Goal: Task Accomplishment & Management: Manage account settings

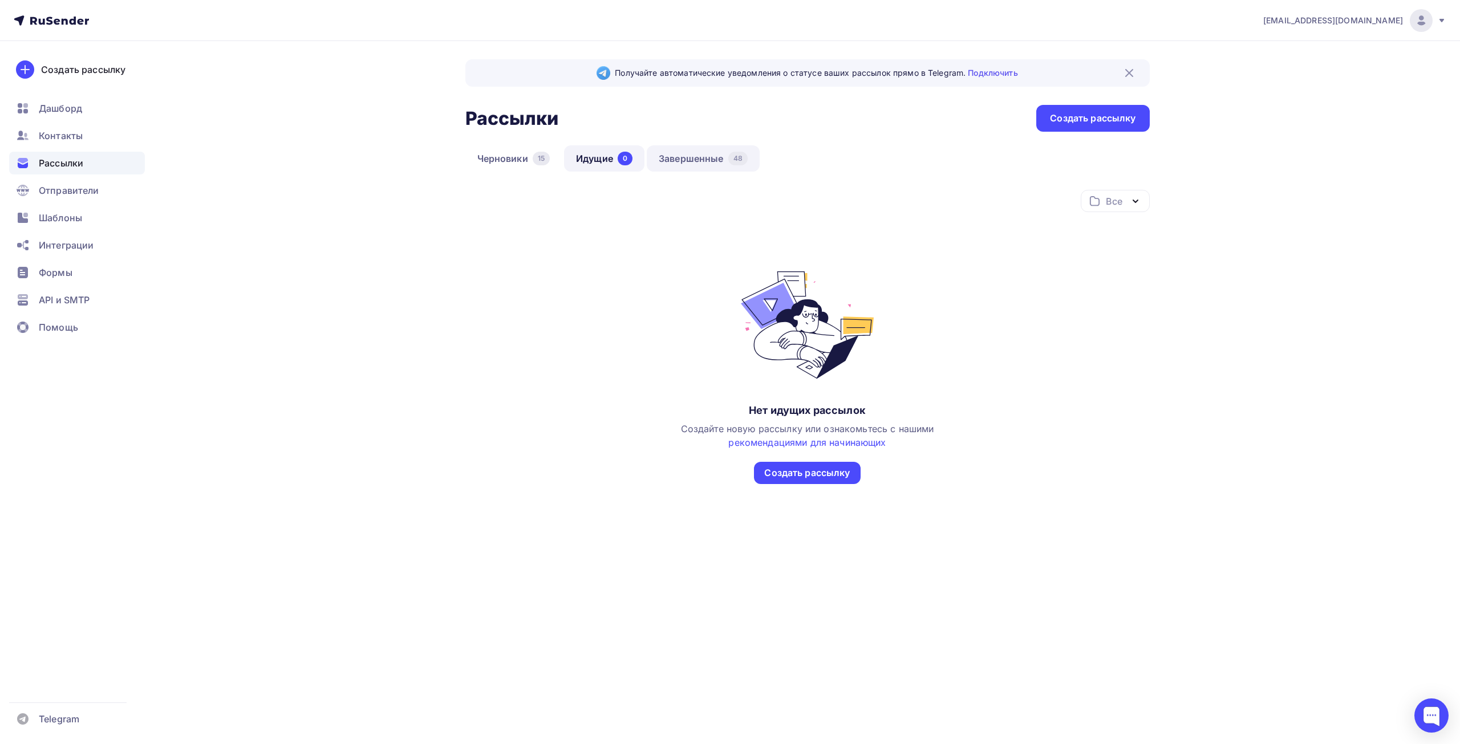
click at [677, 156] on link "Завершенные 48" at bounding box center [703, 158] width 113 height 26
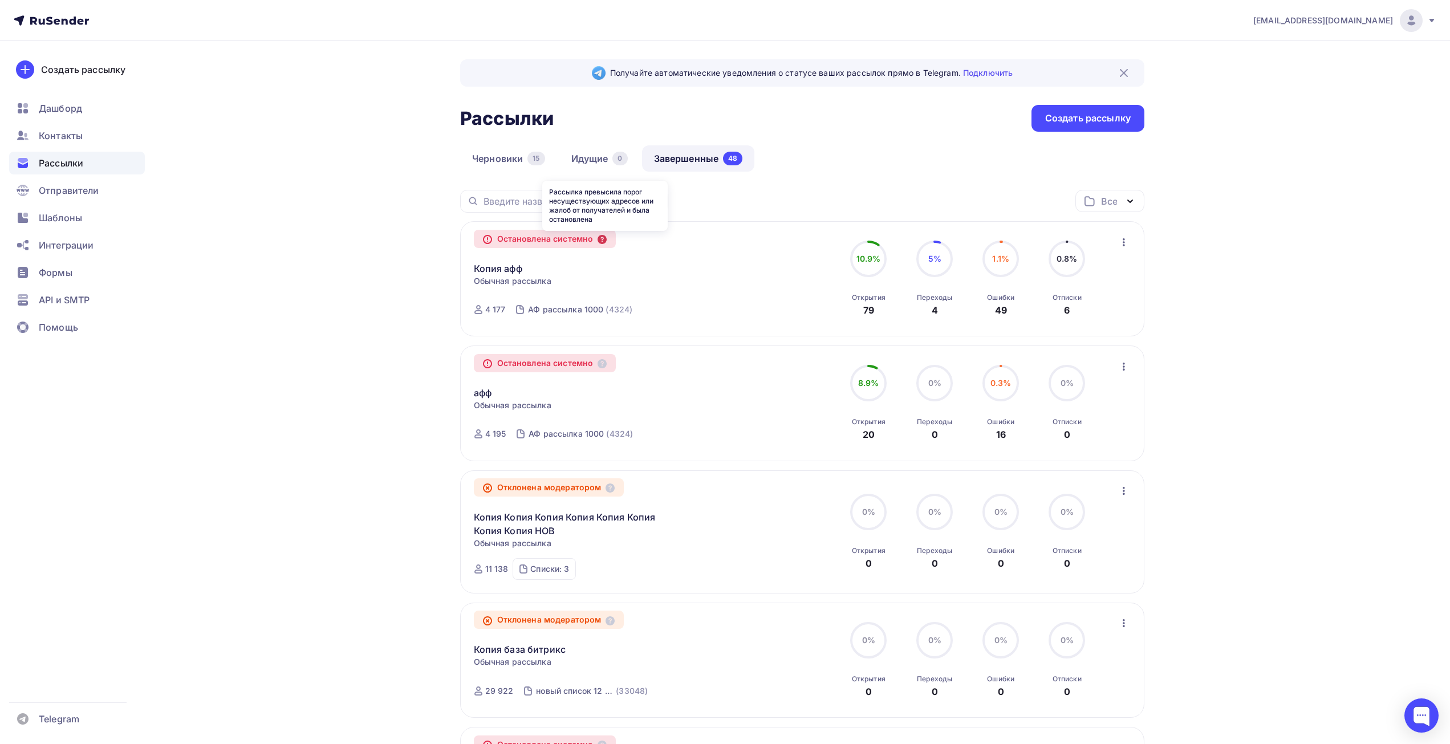
click at [605, 241] on icon at bounding box center [602, 239] width 9 height 9
click at [599, 266] on div "Копия афф Копировать в новую" at bounding box center [604, 261] width 260 height 27
click at [59, 188] on span "Отправители" at bounding box center [69, 191] width 60 height 14
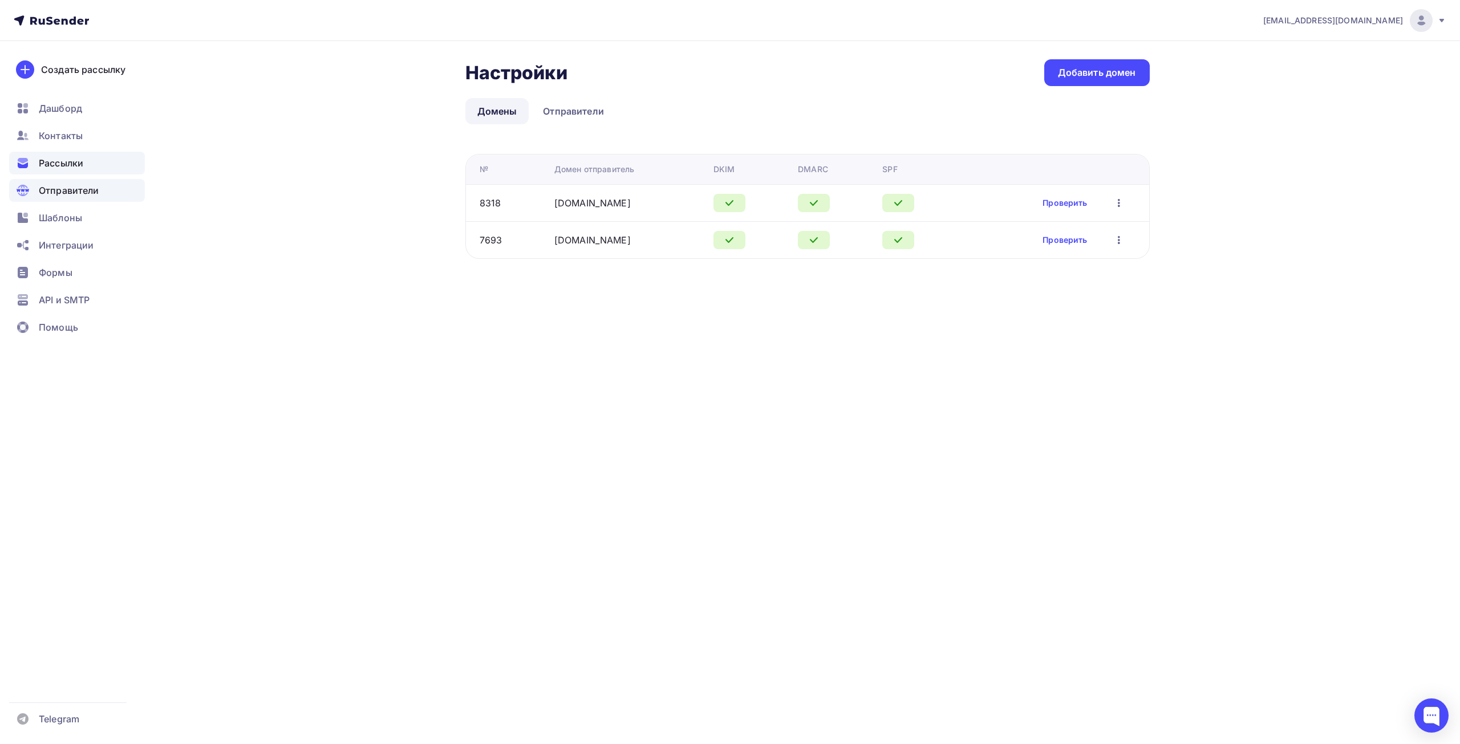
click at [82, 168] on span "Рассылки" at bounding box center [61, 163] width 44 height 14
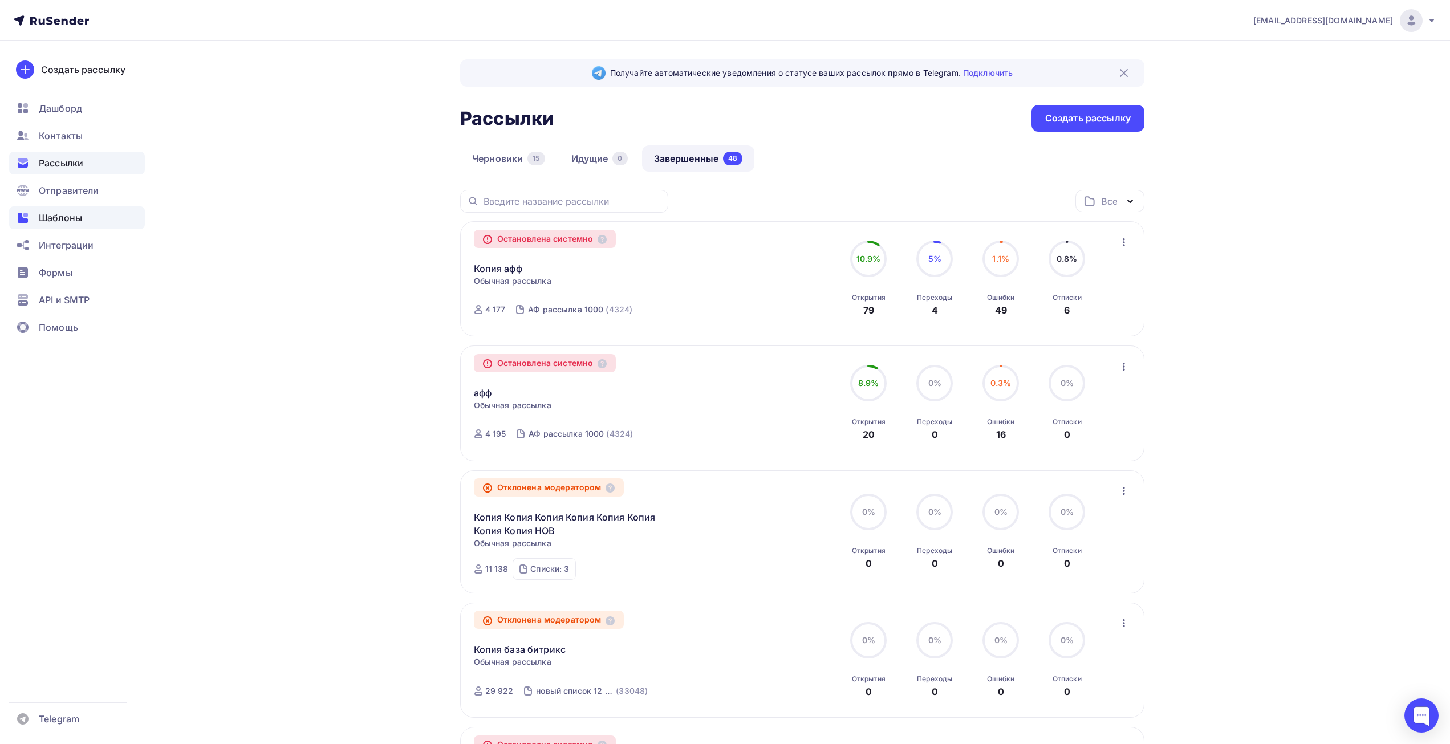
click at [57, 216] on span "Шаблоны" at bounding box center [60, 218] width 43 height 14
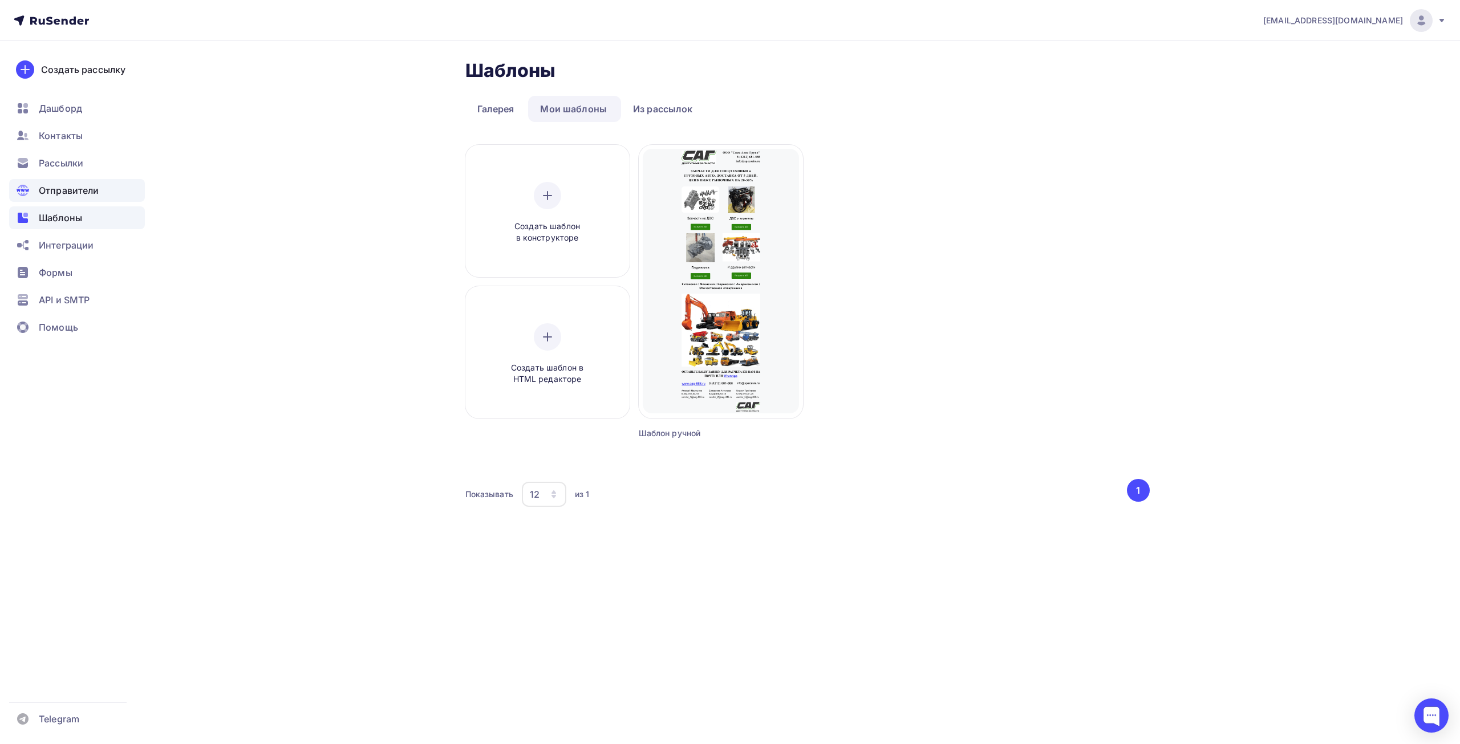
click at [55, 196] on span "Отправители" at bounding box center [69, 191] width 60 height 14
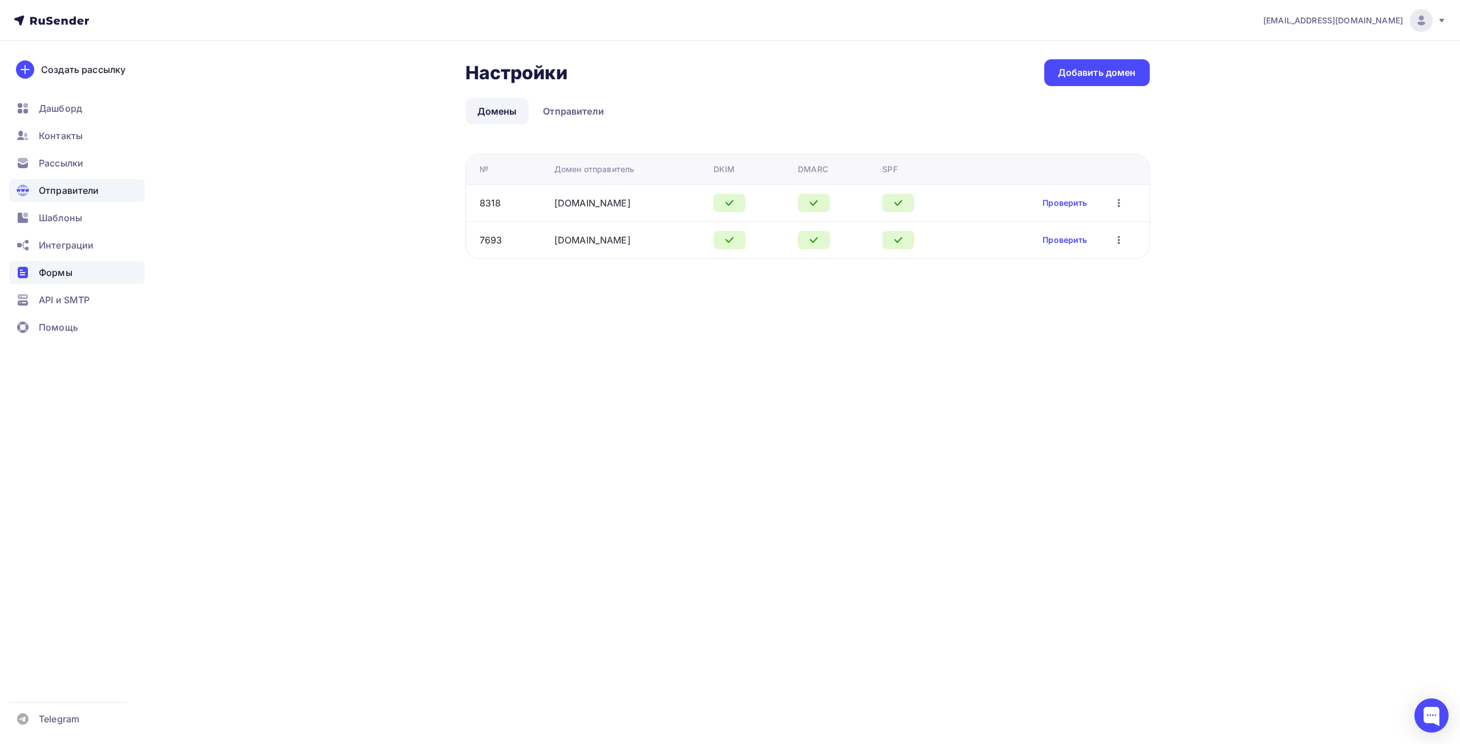
click at [51, 267] on span "Формы" at bounding box center [56, 273] width 34 height 14
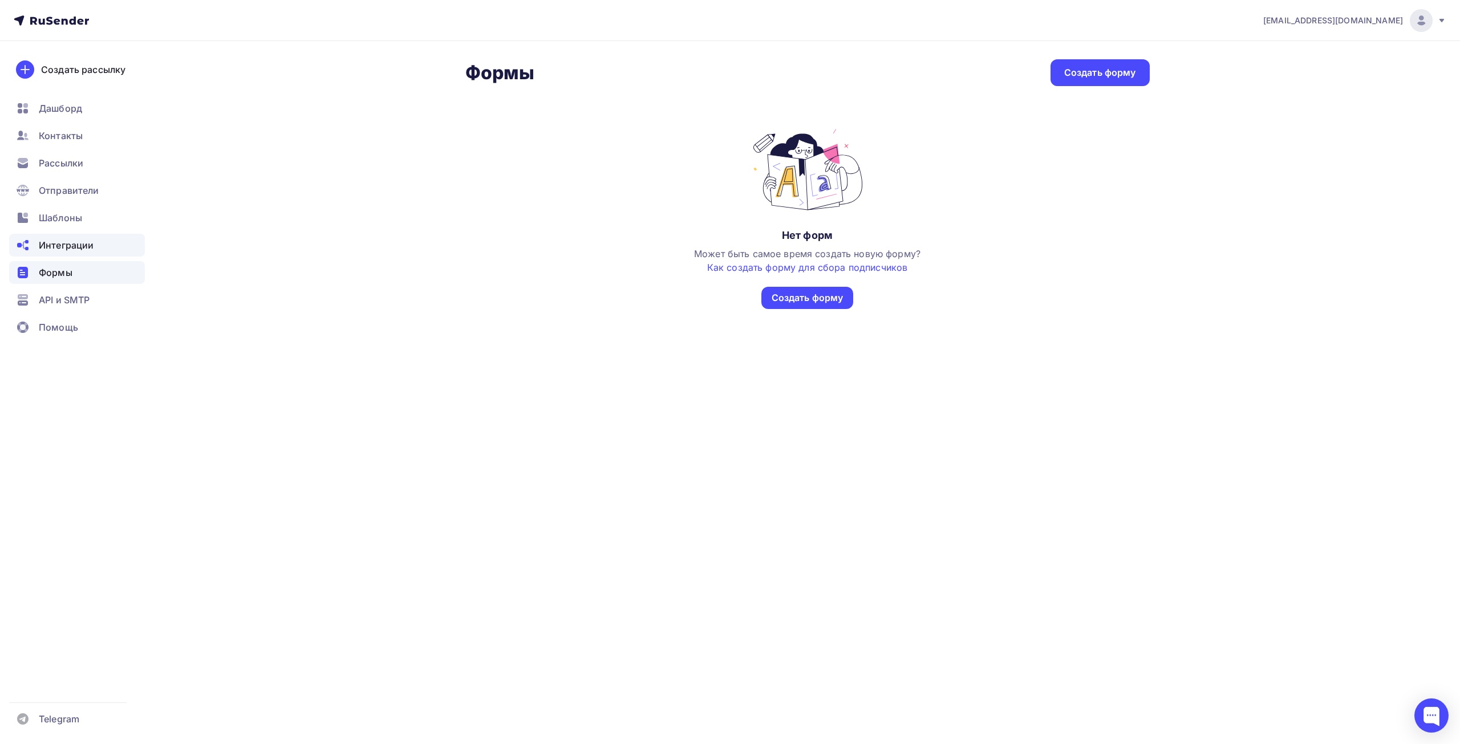
click at [50, 246] on span "Интеграции" at bounding box center [66, 245] width 55 height 14
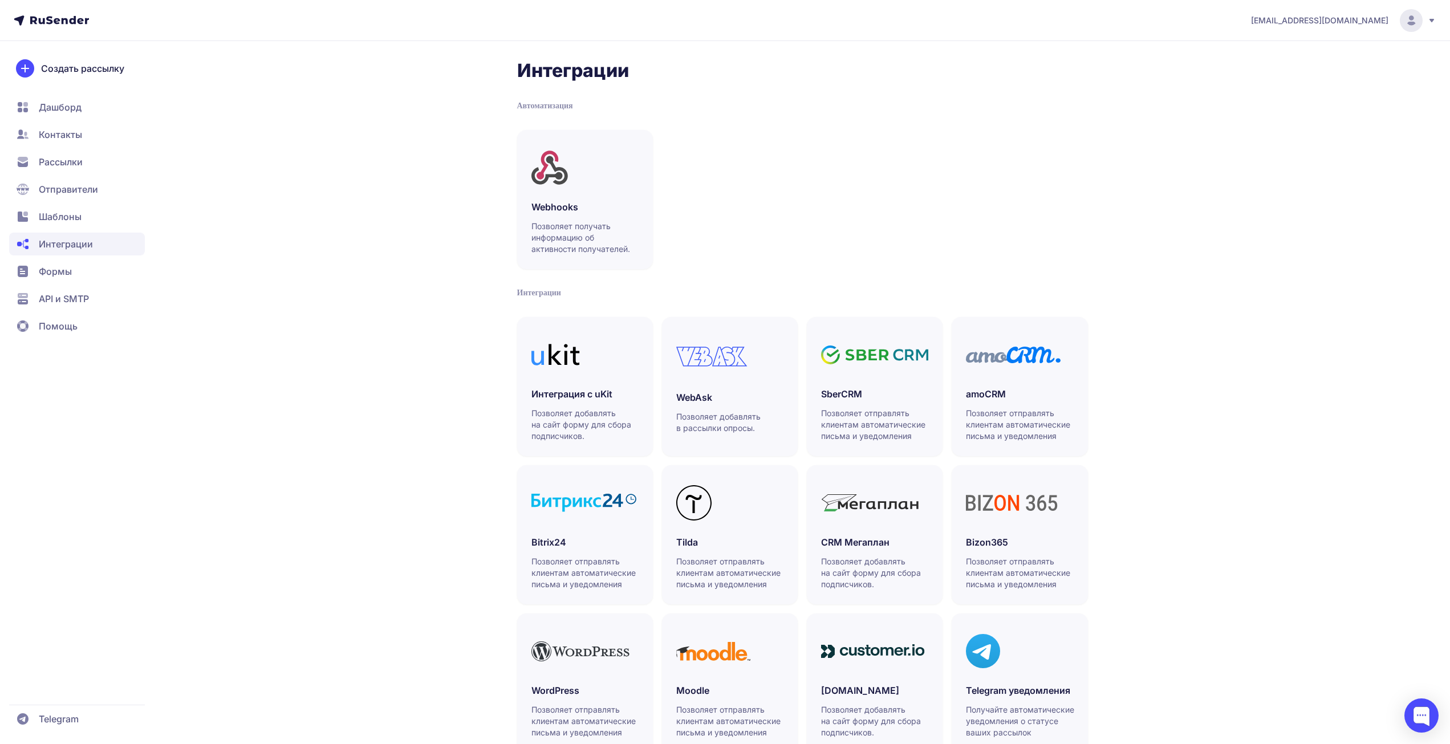
click at [56, 267] on span "Формы" at bounding box center [55, 272] width 33 height 14
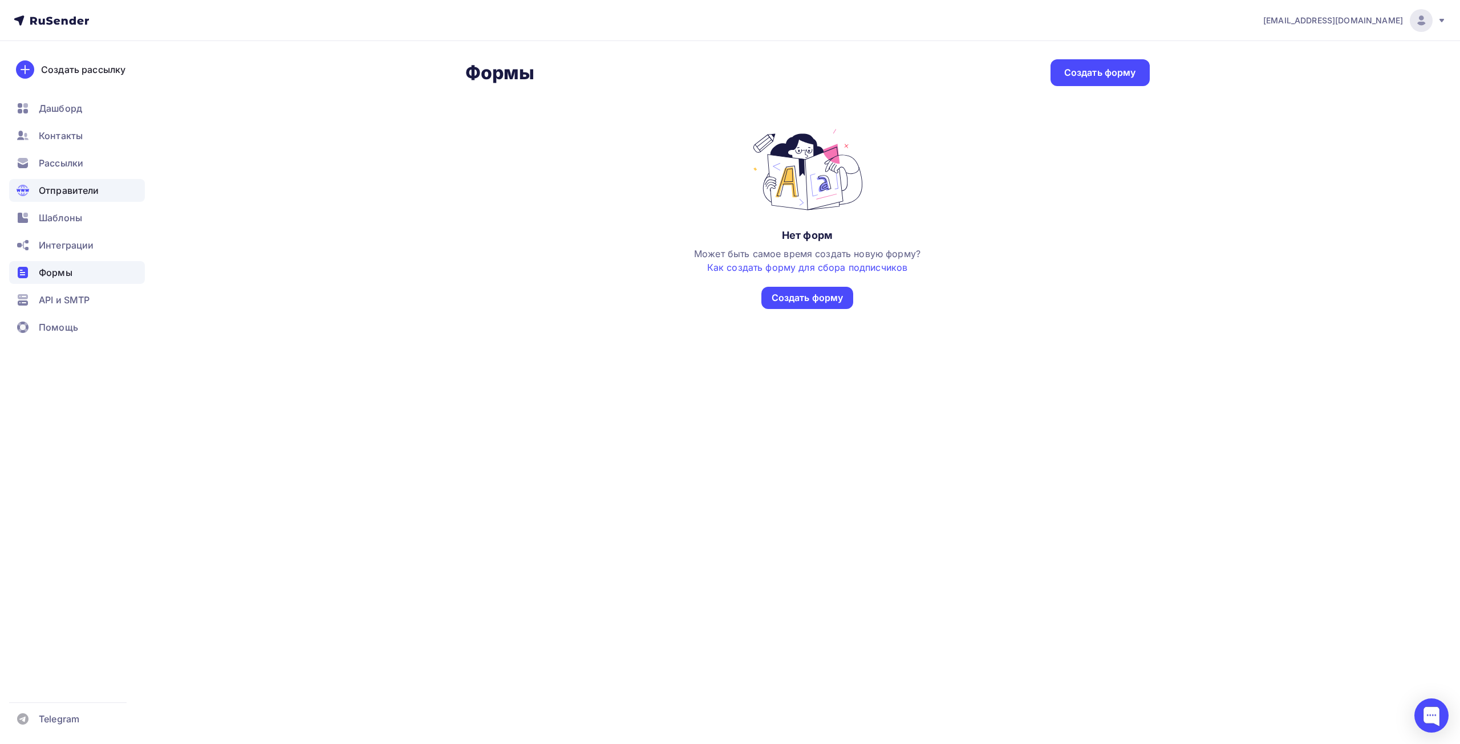
click at [67, 188] on span "Отправители" at bounding box center [69, 191] width 60 height 14
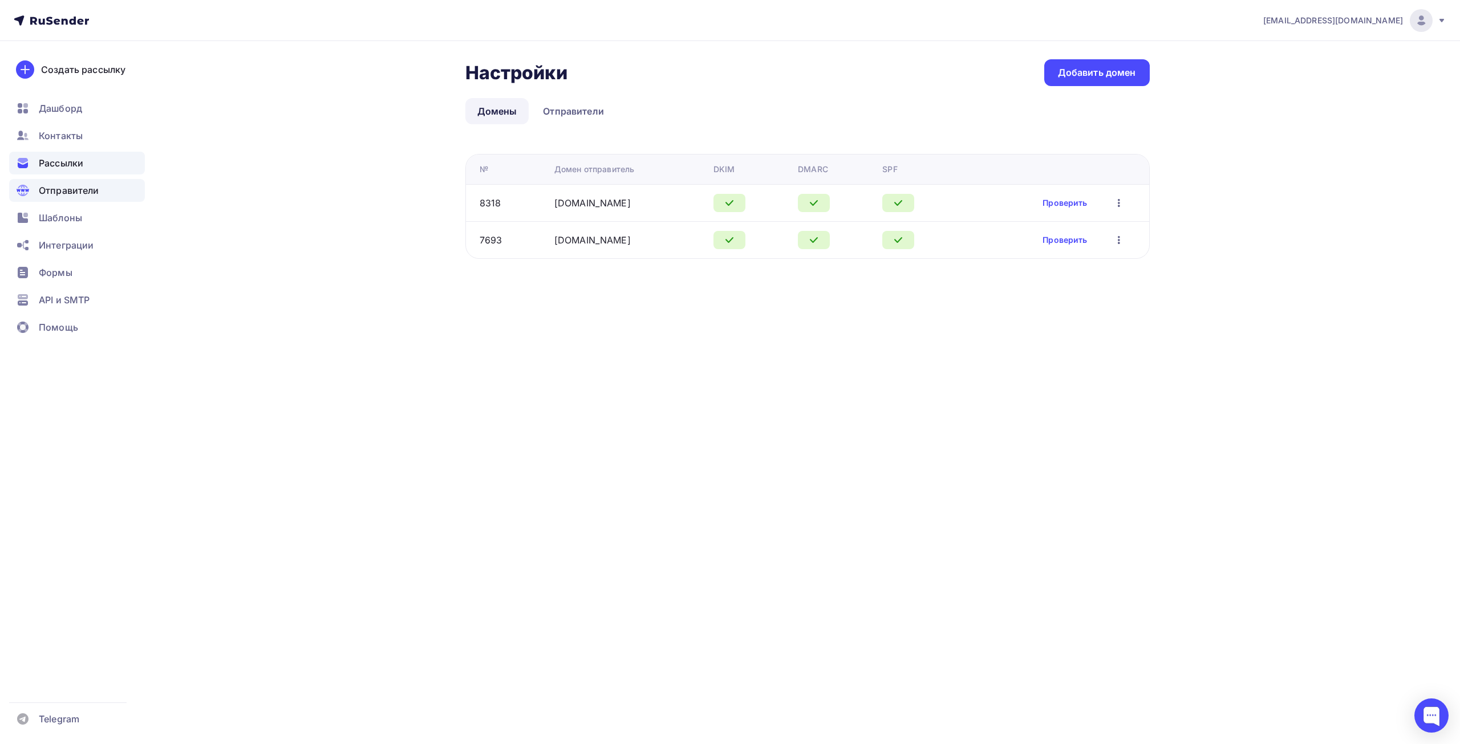
click at [59, 163] on span "Рассылки" at bounding box center [61, 163] width 44 height 14
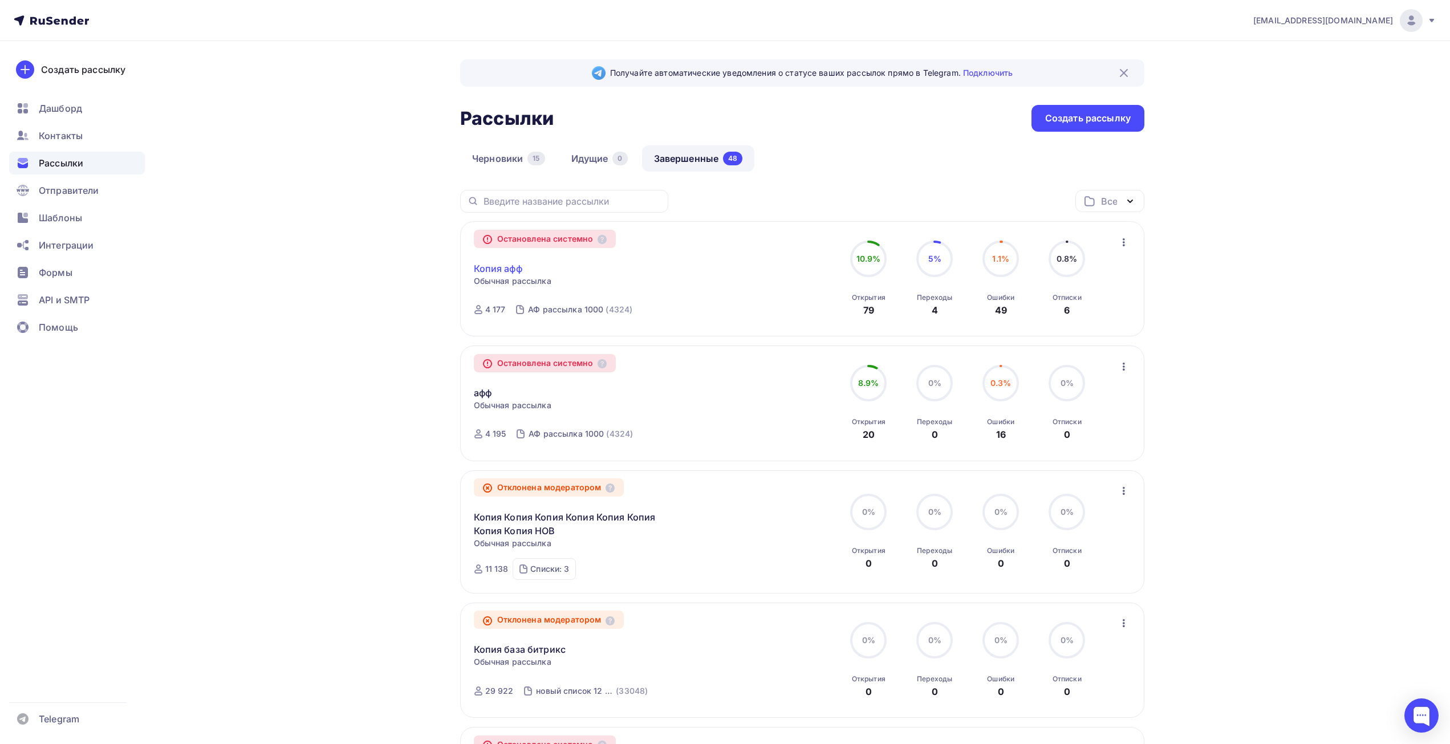
click at [509, 267] on link "Копия афф" at bounding box center [498, 269] width 48 height 14
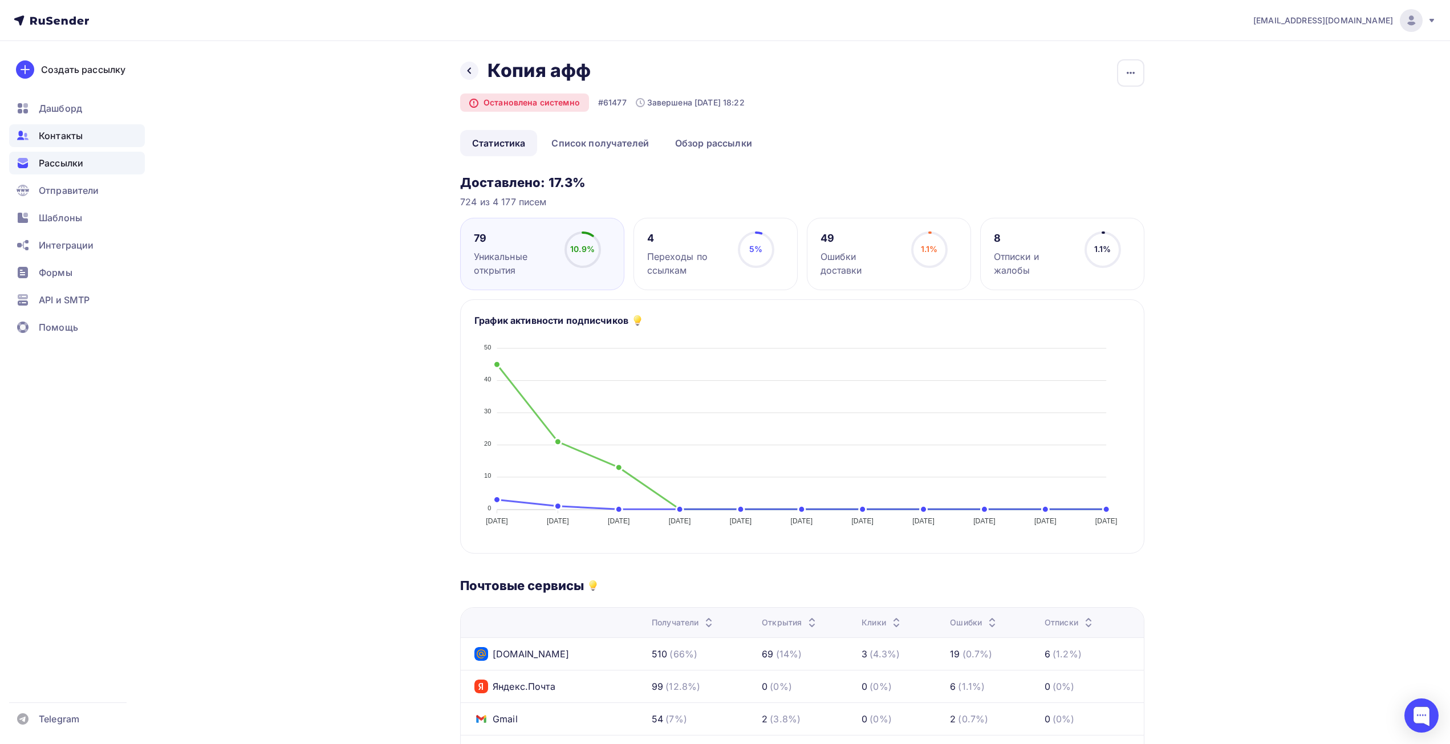
click at [79, 141] on span "Контакты" at bounding box center [61, 136] width 44 height 14
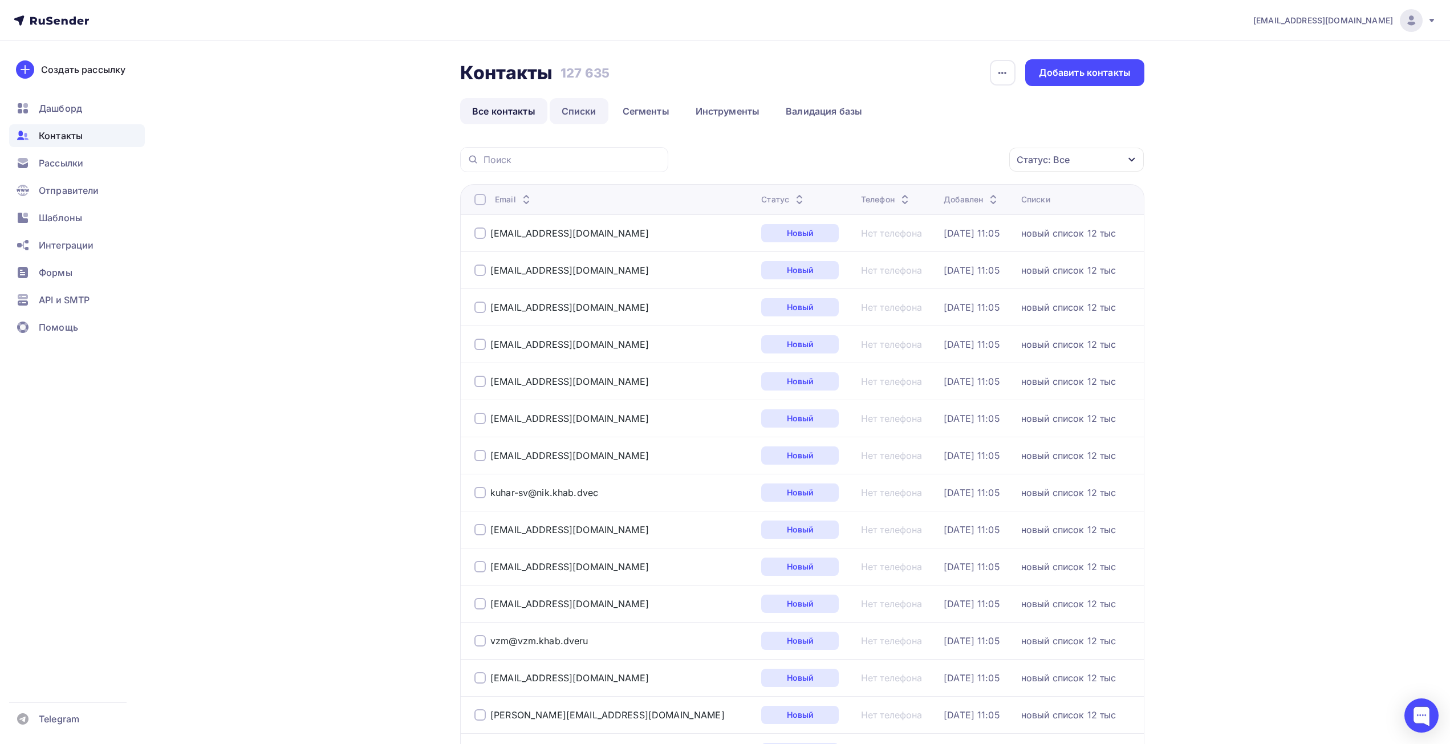
click at [594, 113] on link "Списки" at bounding box center [579, 111] width 59 height 26
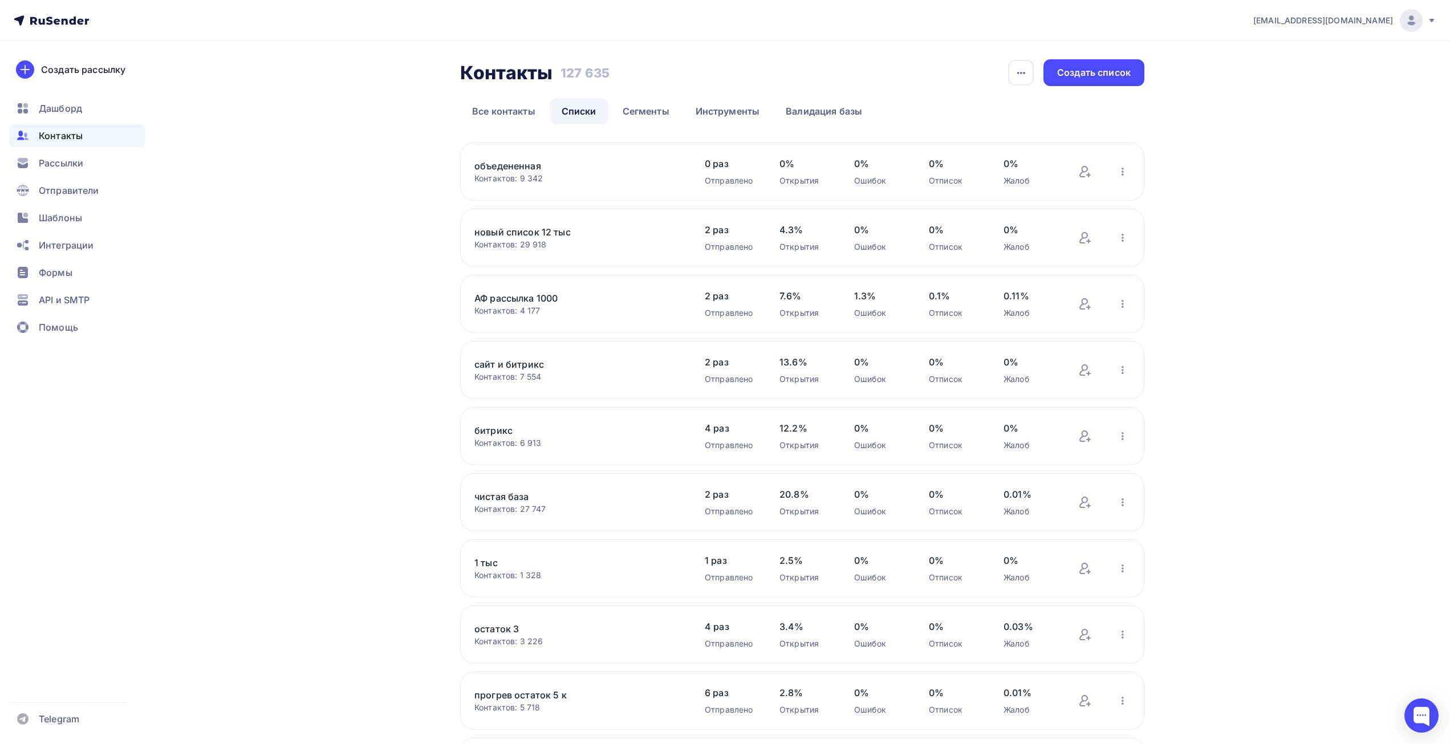
click at [1112, 306] on div "Добавить контакты Переименовать список Скачать список Отписать адреса Актуализа…" at bounding box center [1104, 304] width 52 height 15
click at [1125, 301] on icon "button" at bounding box center [1123, 304] width 14 height 14
click at [1084, 438] on div "Актуализация контактов" at bounding box center [1048, 445] width 160 height 18
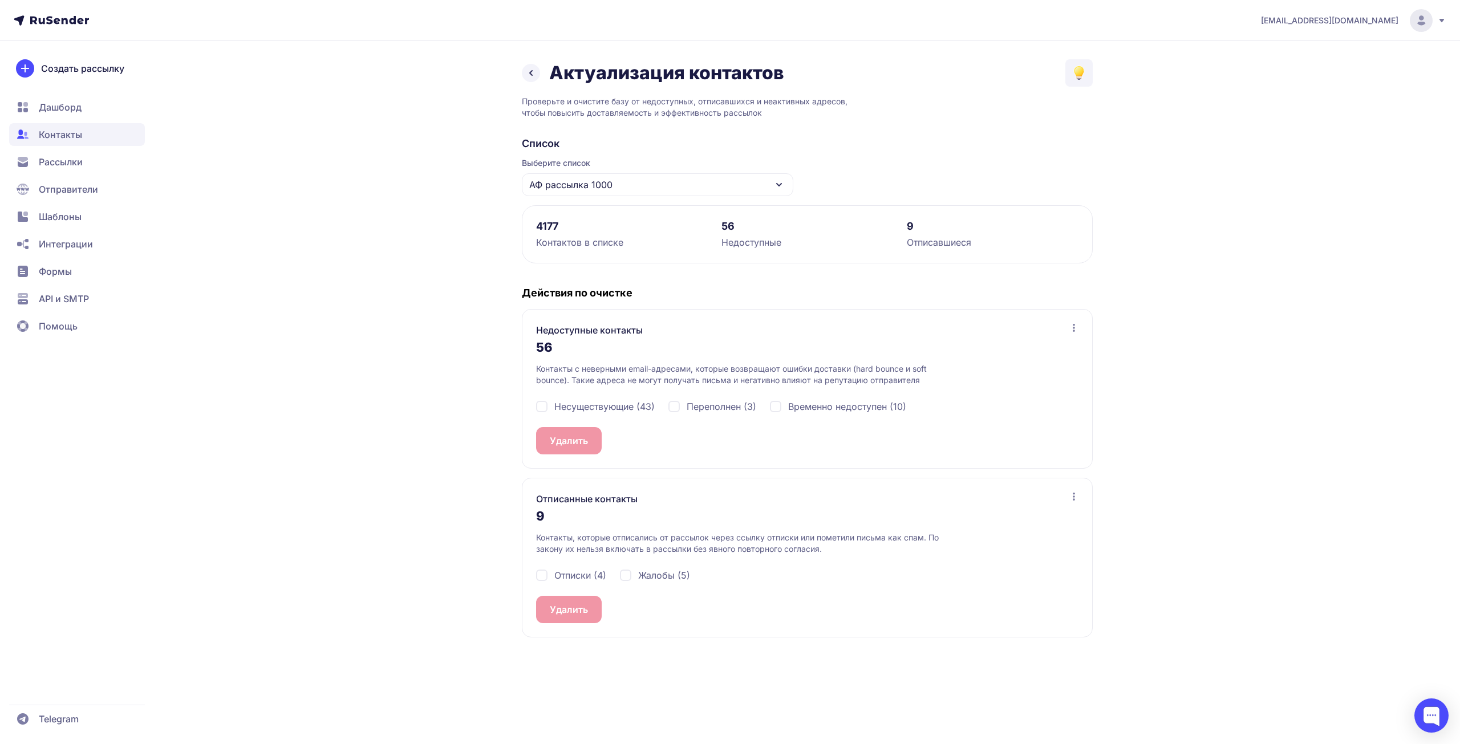
drag, startPoint x: 620, startPoint y: 412, endPoint x: 685, endPoint y: 410, distance: 64.5
click at [620, 412] on span "Несуществующие (43)" at bounding box center [604, 407] width 100 height 14
checkbox input "true"
click at [710, 407] on span "Переполнен (3)" at bounding box center [722, 407] width 70 height 14
checkbox input "true"
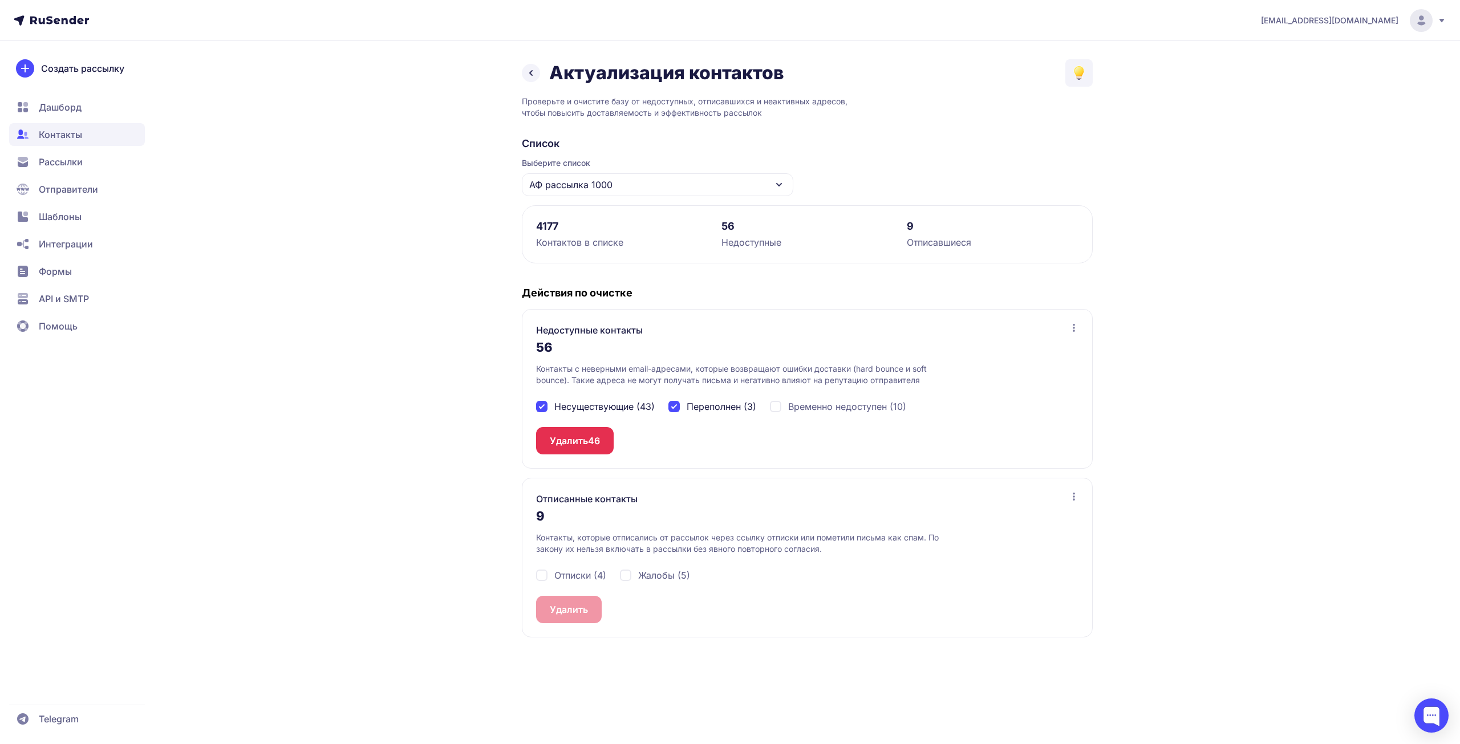
click at [804, 404] on span "Временно недоступен (10)" at bounding box center [847, 407] width 118 height 14
checkbox input "true"
click at [570, 452] on button "Удалить 56" at bounding box center [574, 440] width 77 height 27
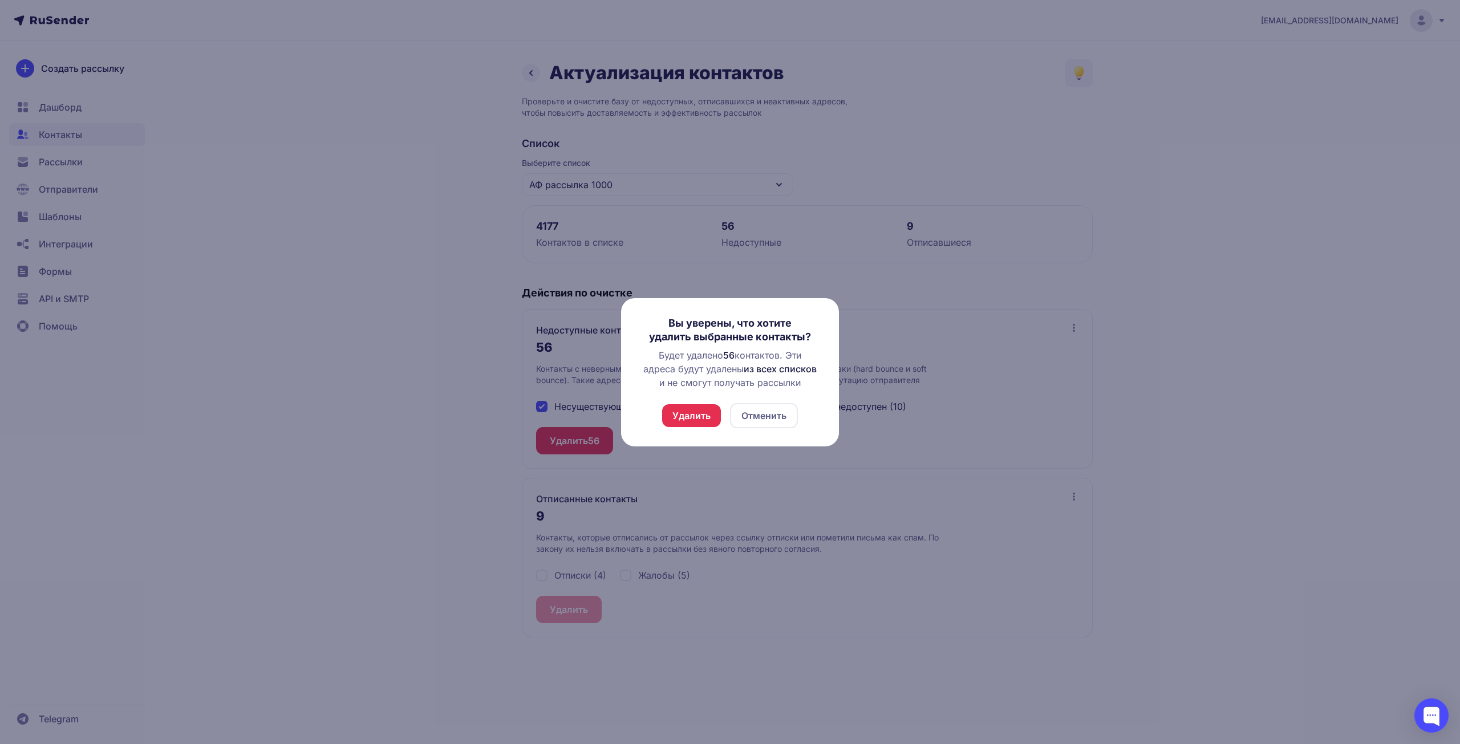
click at [699, 416] on button "Удалить" at bounding box center [691, 415] width 59 height 23
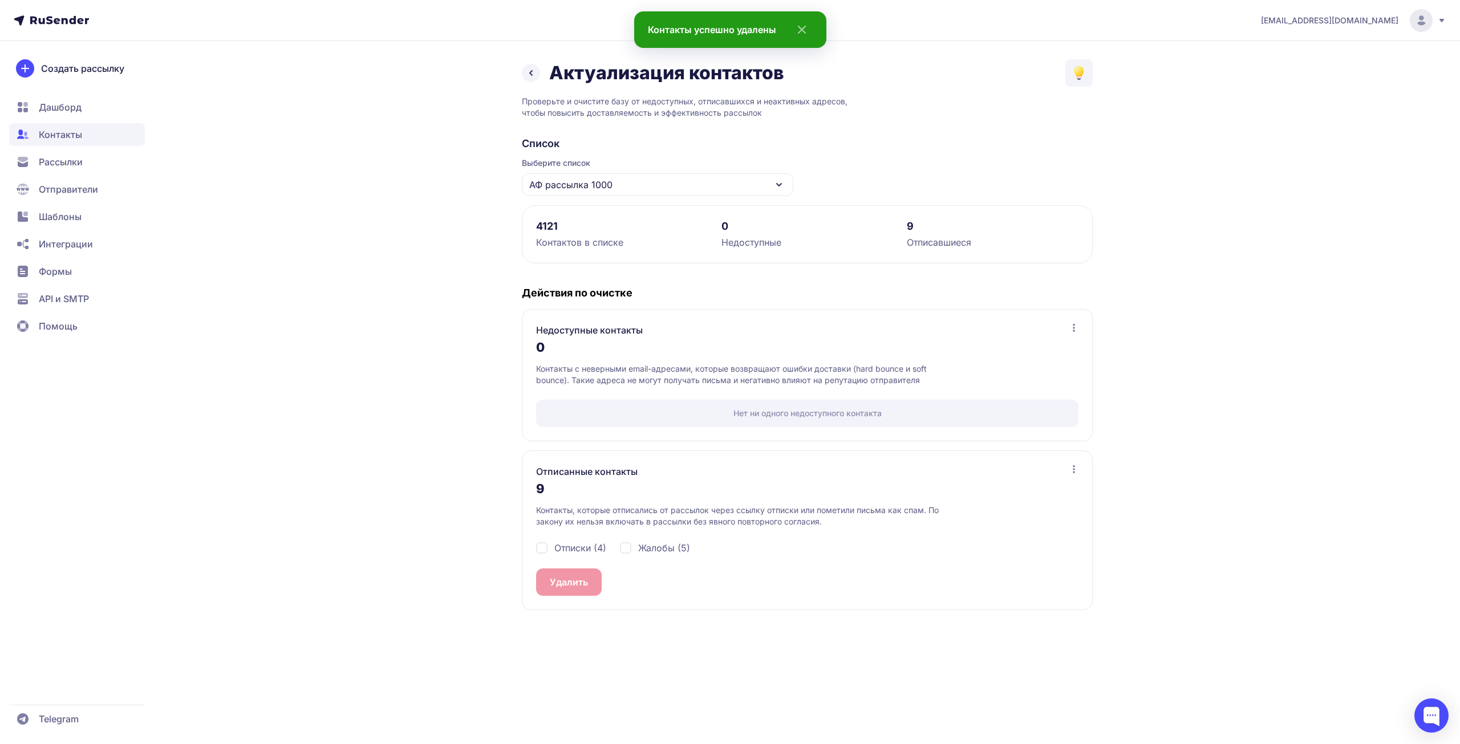
click at [582, 543] on span "Отписки (4)" at bounding box center [580, 548] width 52 height 14
checkbox input "true"
click at [662, 546] on span "Жалобы (5)" at bounding box center [664, 548] width 52 height 14
checkbox input "true"
click at [591, 576] on span "9" at bounding box center [591, 582] width 6 height 14
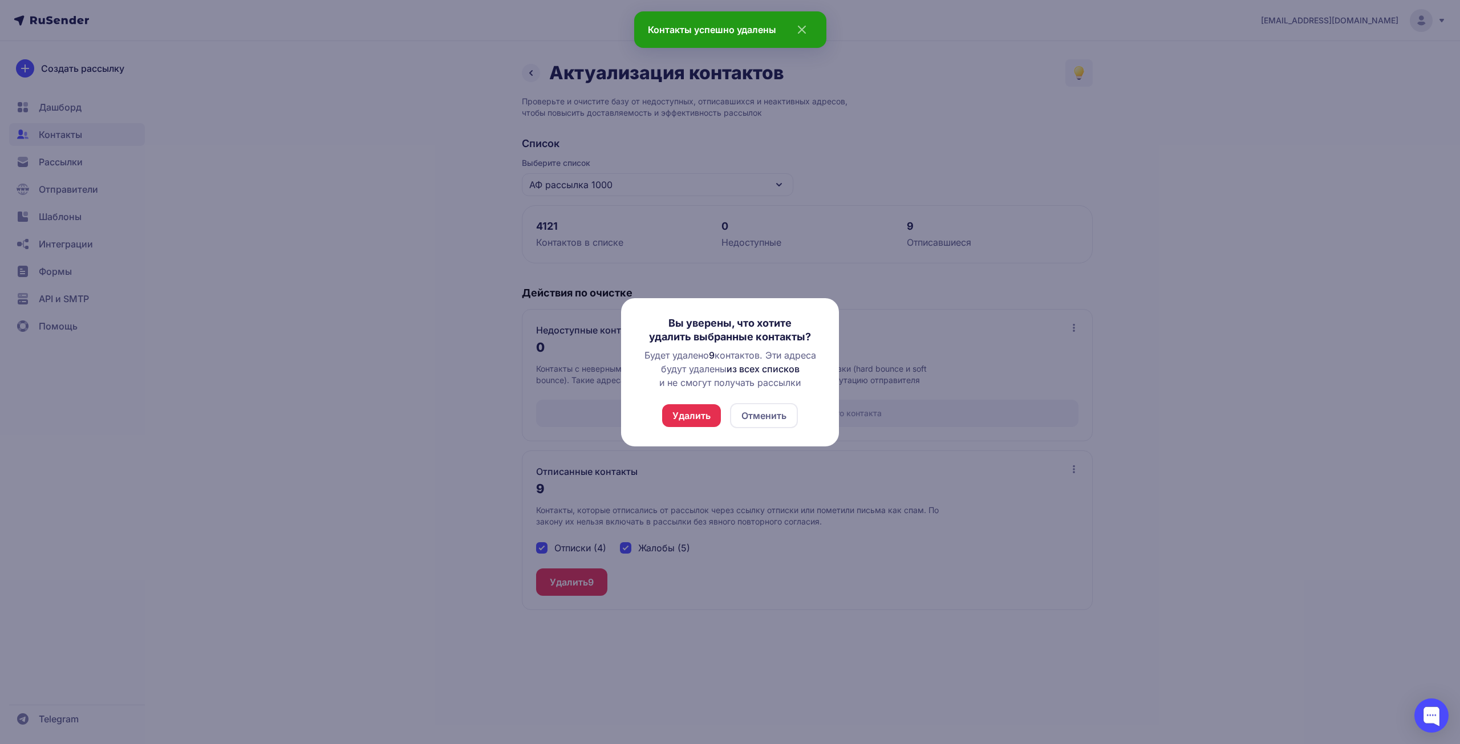
click at [675, 420] on button "Удалить" at bounding box center [691, 415] width 59 height 23
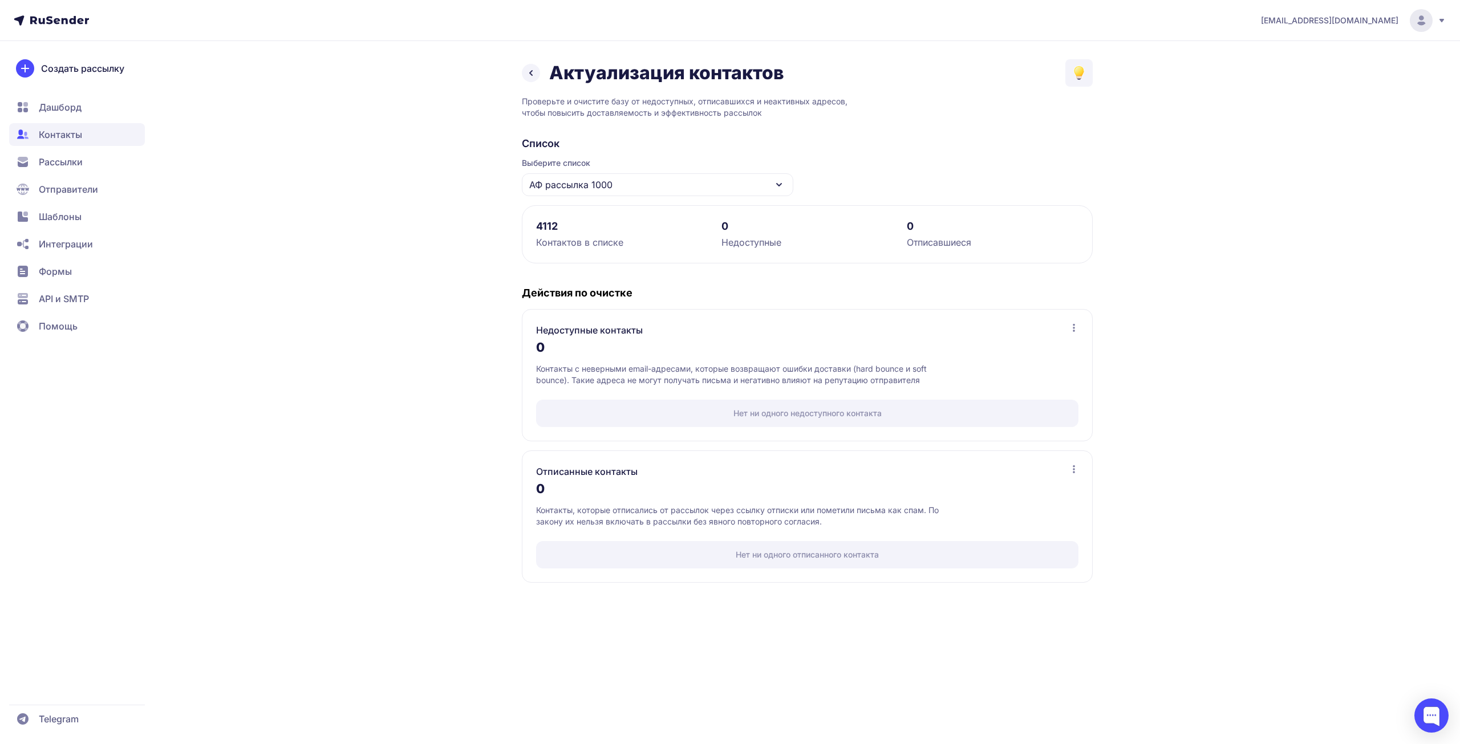
click at [60, 108] on span "Дашборд" at bounding box center [60, 107] width 43 height 14
